Goal: Find specific page/section: Find specific page/section

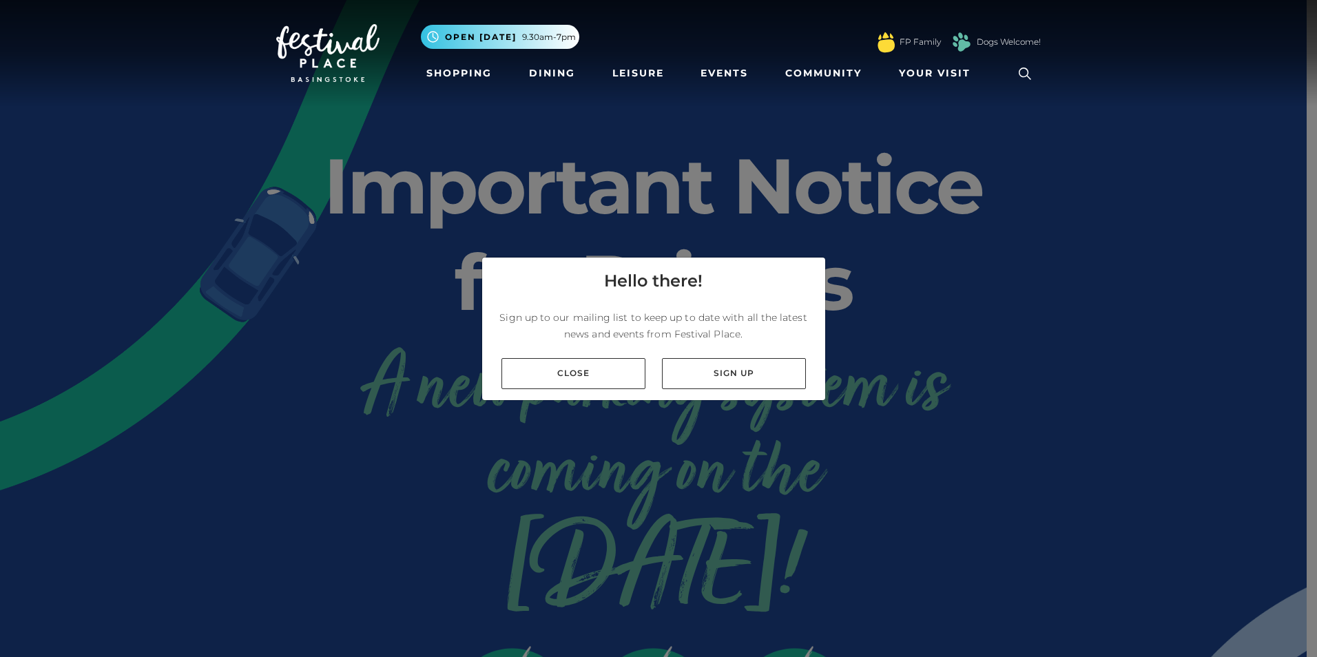
drag, startPoint x: 612, startPoint y: 373, endPoint x: 636, endPoint y: 333, distance: 46.7
click at [612, 373] on link "Close" at bounding box center [573, 373] width 144 height 31
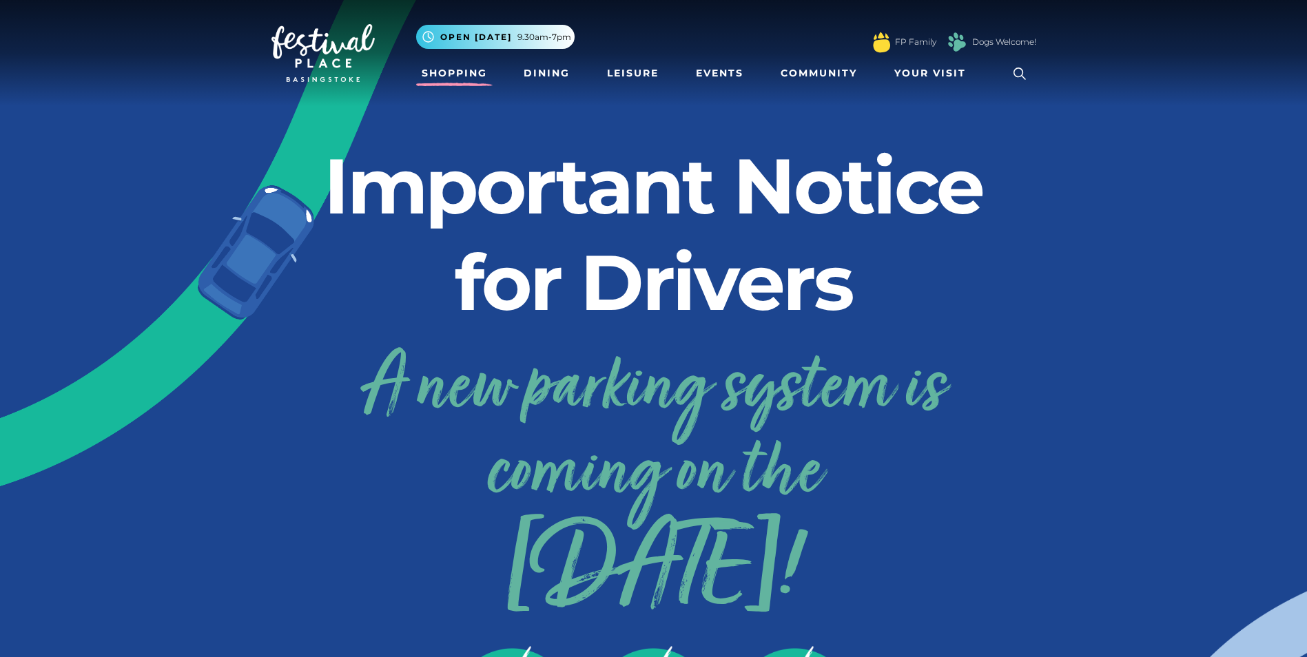
click at [450, 65] on link "Shopping" at bounding box center [454, 73] width 76 height 25
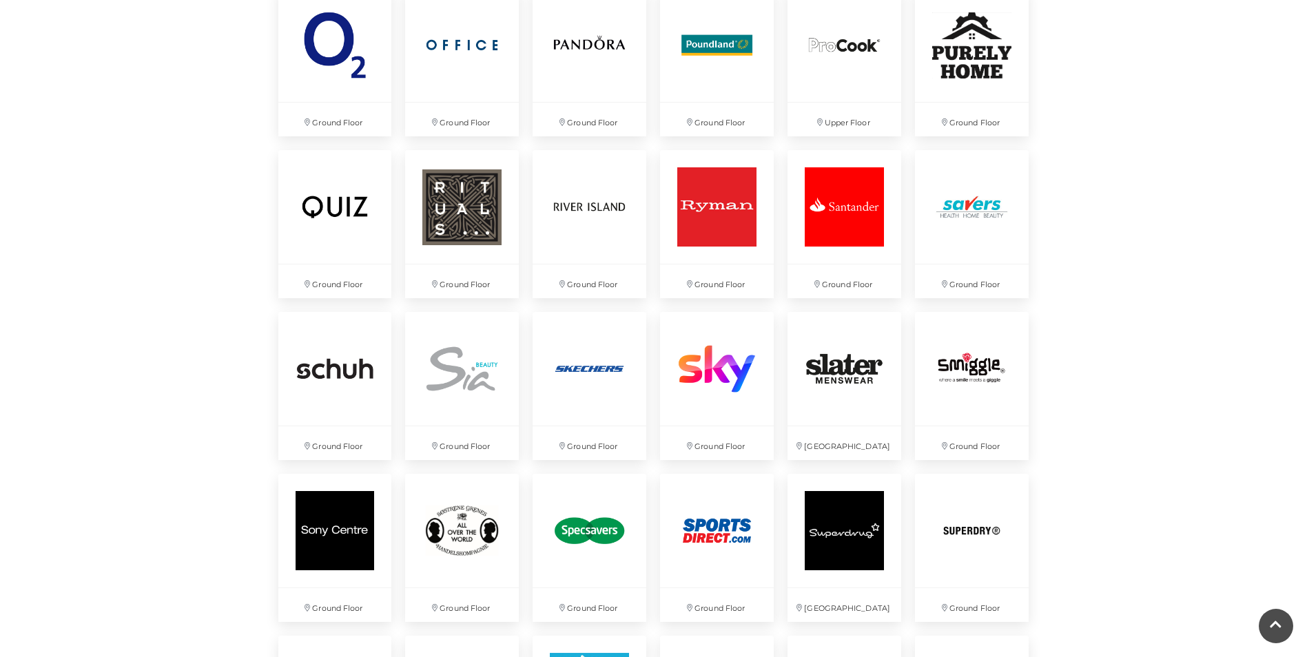
scroll to position [3030, 0]
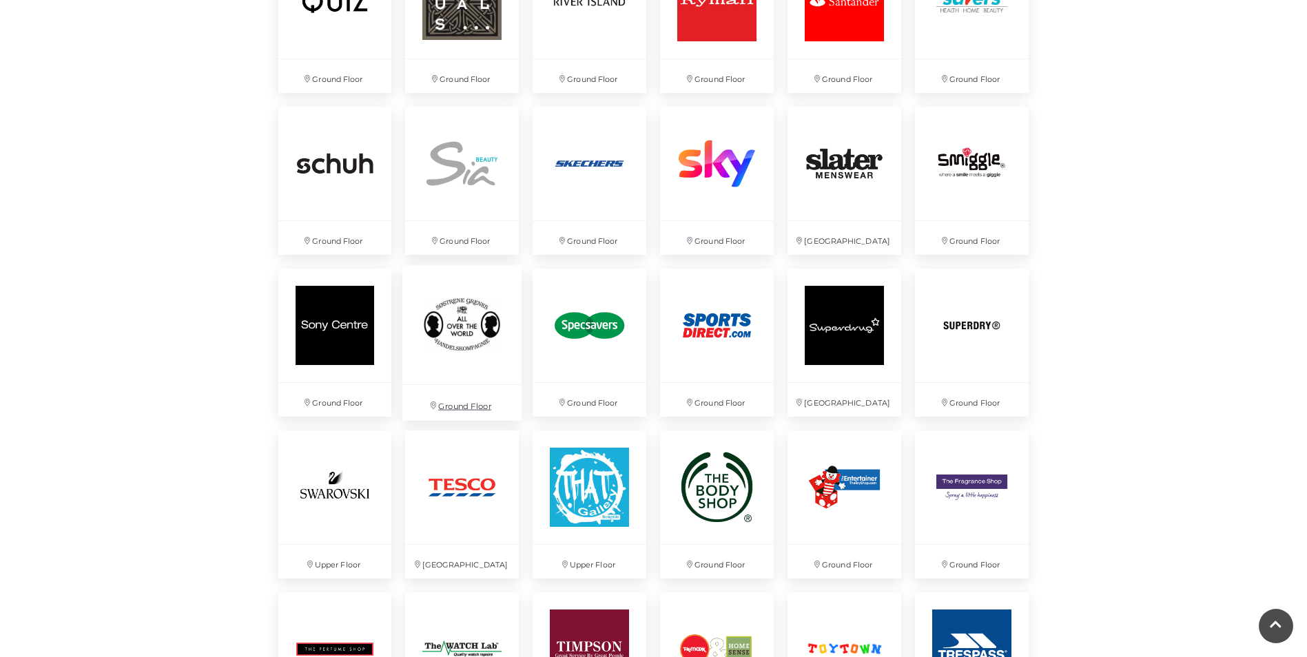
click at [479, 364] on img at bounding box center [461, 324] width 119 height 119
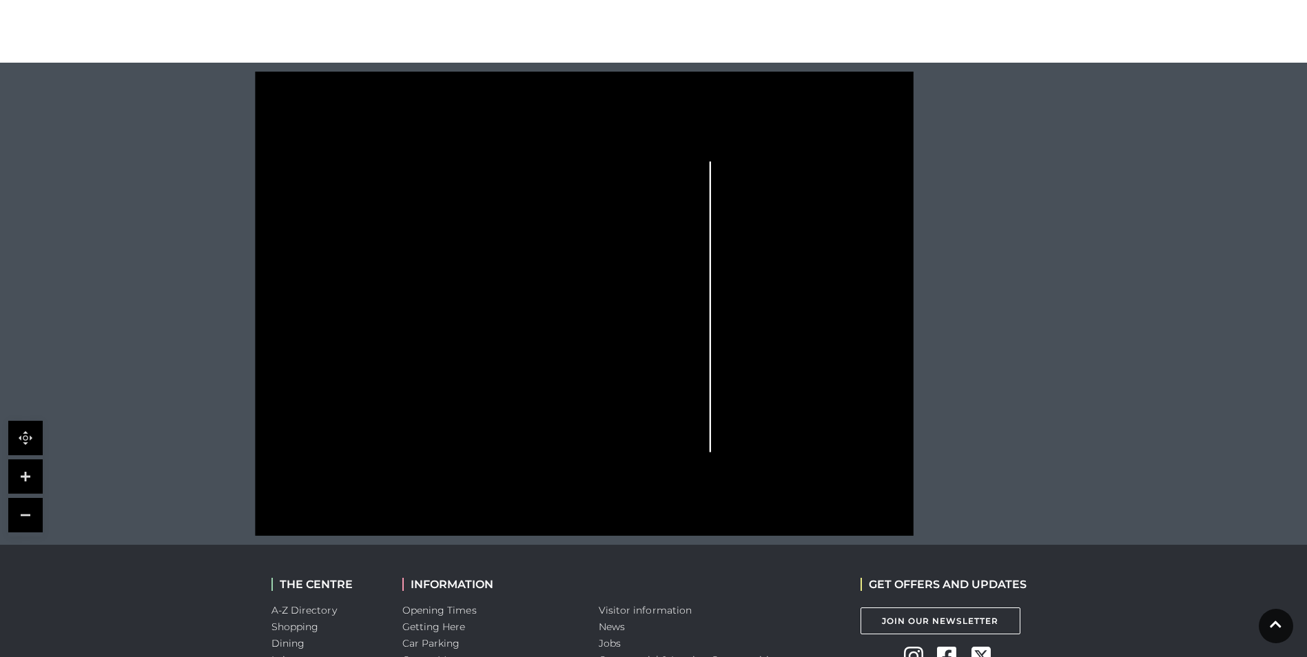
scroll to position [709, 0]
